Goal: Information Seeking & Learning: Learn about a topic

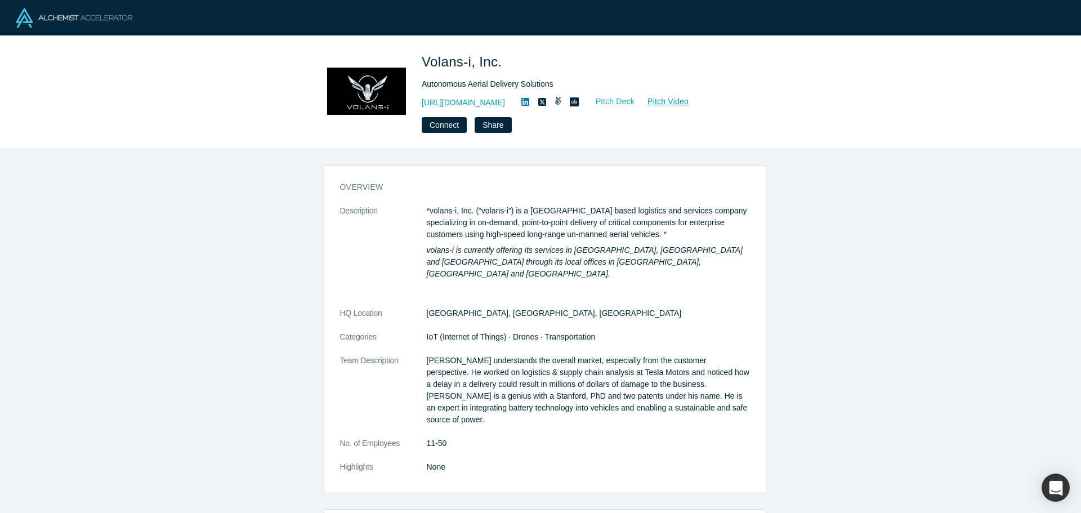
drag, startPoint x: 602, startPoint y: 109, endPoint x: 619, endPoint y: 102, distance: 18.9
click at [619, 102] on link "Pitch Deck" at bounding box center [609, 101] width 52 height 13
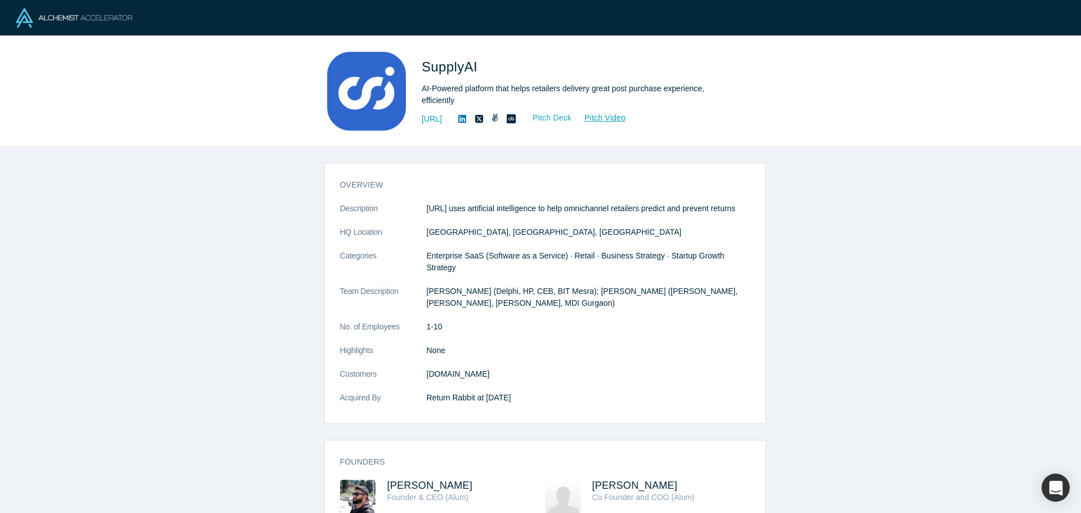
click at [572, 119] on link "Pitch Deck" at bounding box center [546, 117] width 52 height 13
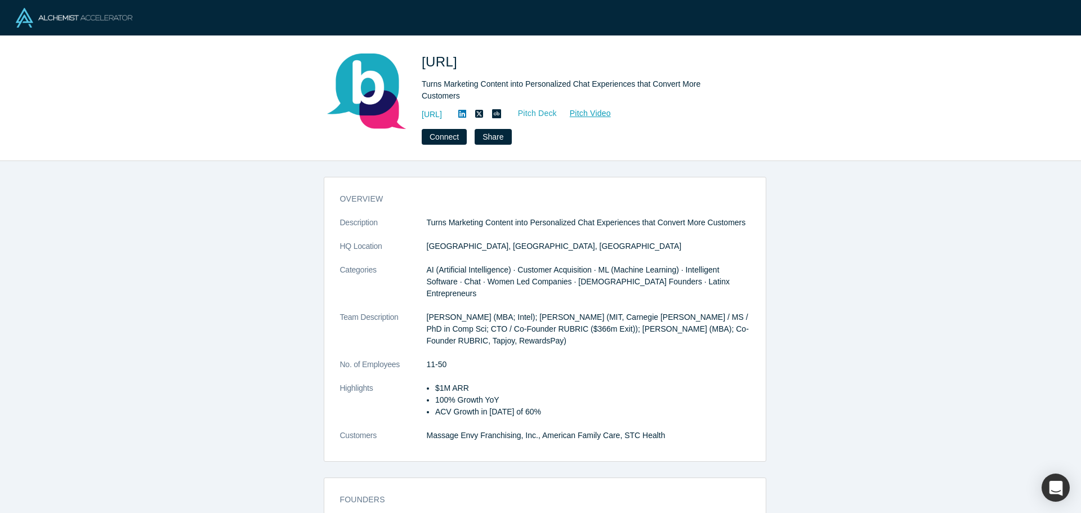
click at [557, 107] on link "Pitch Deck" at bounding box center [532, 113] width 52 height 13
drag, startPoint x: 443, startPoint y: 376, endPoint x: 557, endPoint y: 398, distance: 116.4
click at [557, 398] on dl "Description Turns Marketing Content into Personalized Chat Experiences that Con…" at bounding box center [545, 335] width 410 height 236
